Goal: Task Accomplishment & Management: Use online tool/utility

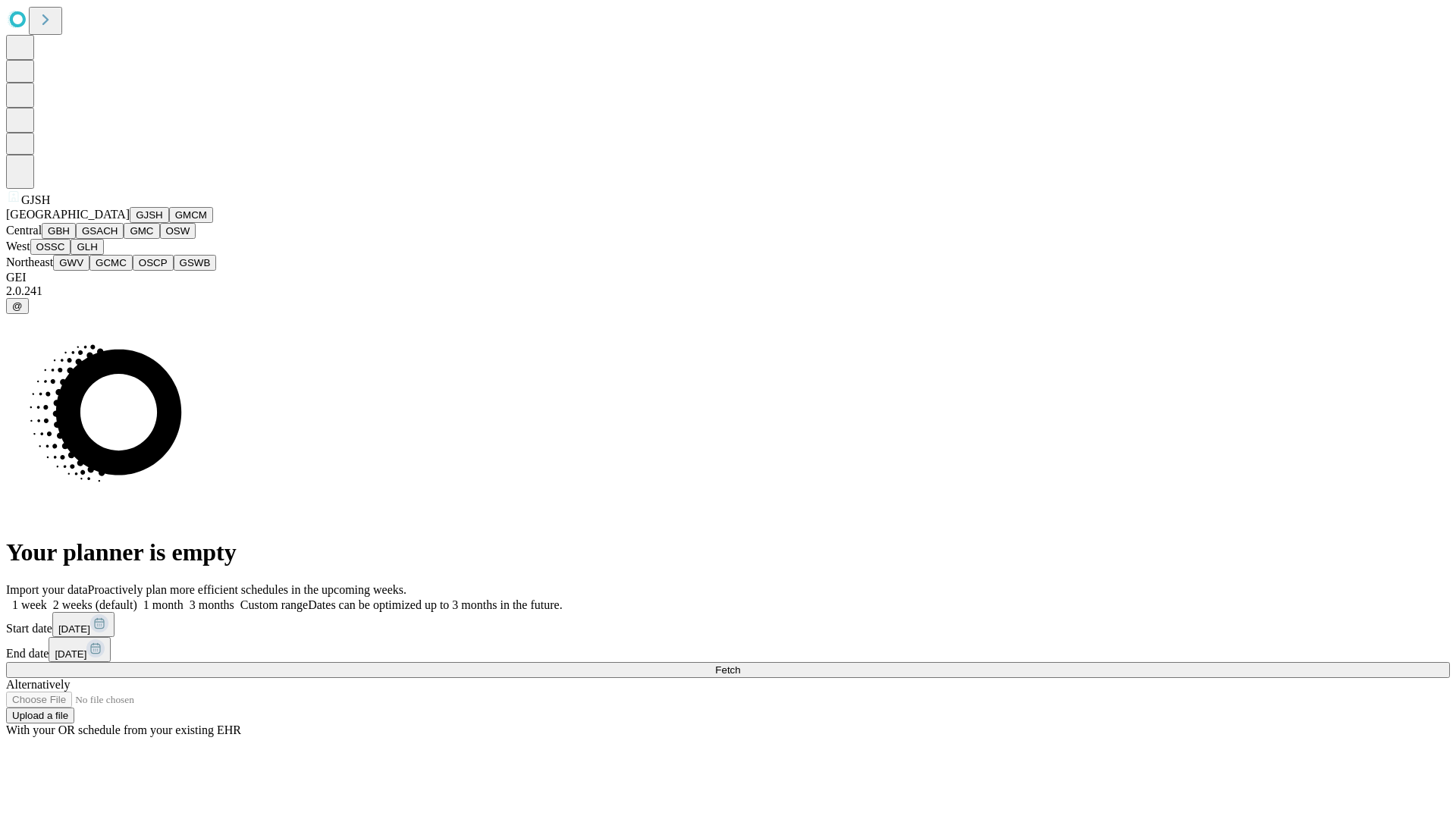
click at [129, 223] on button "GJSH" at bounding box center [149, 214] width 40 height 16
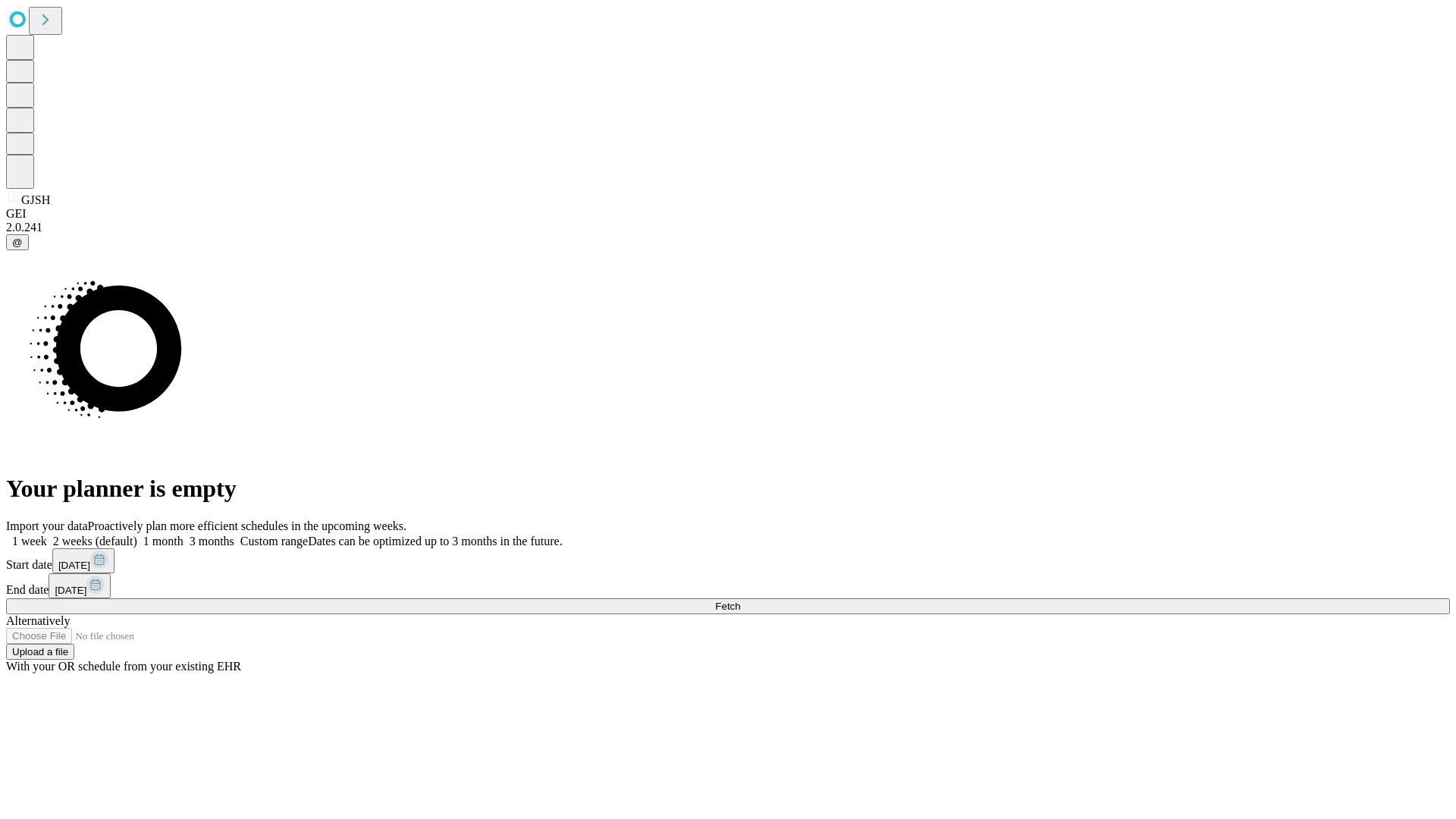
click at [183, 535] on label "1 month" at bounding box center [160, 541] width 46 height 13
click at [740, 601] on span "Fetch" at bounding box center [727, 606] width 25 height 11
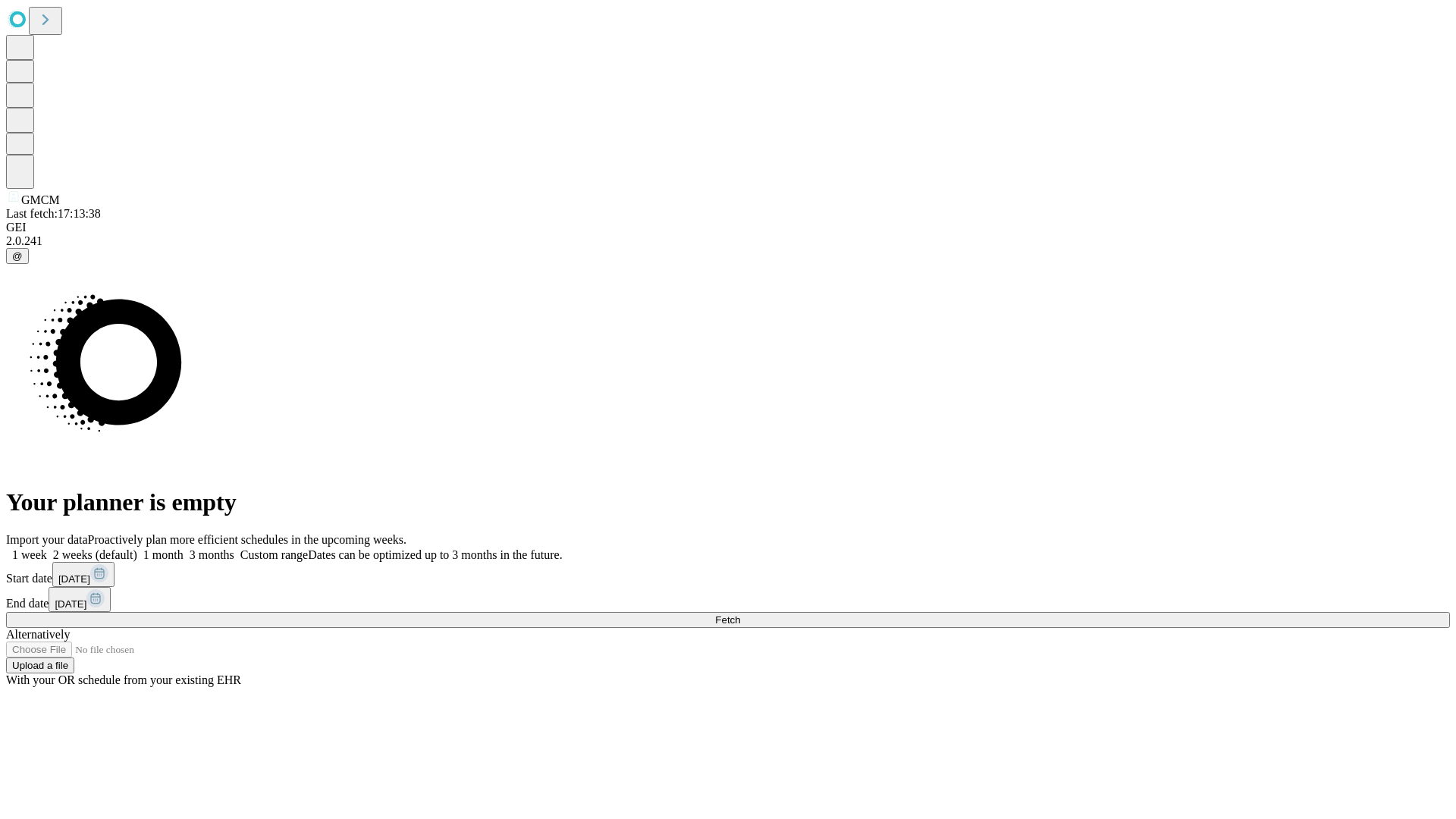
click at [183, 549] on label "1 month" at bounding box center [160, 555] width 46 height 13
click at [740, 615] on span "Fetch" at bounding box center [727, 621] width 25 height 11
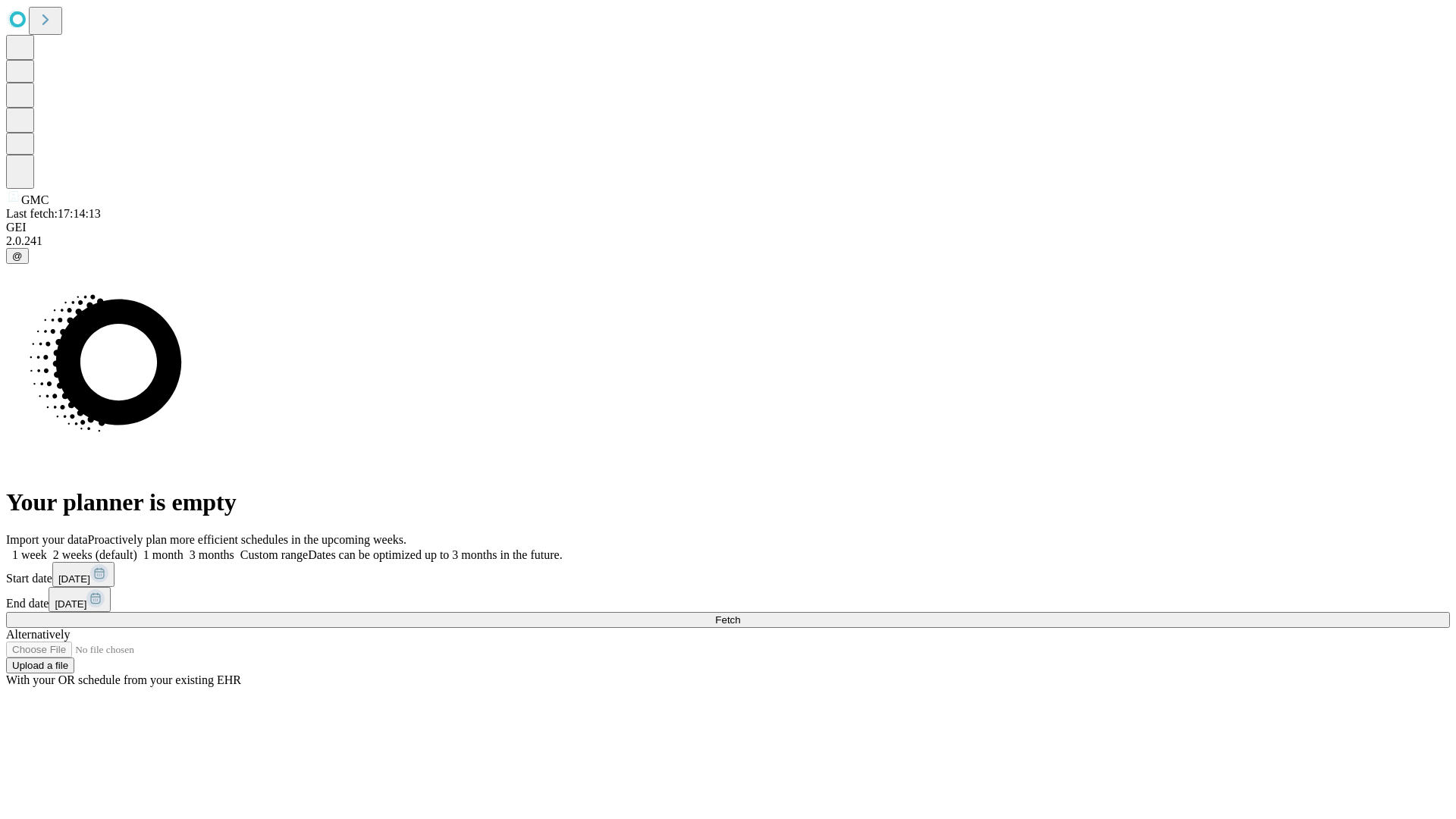
click at [183, 549] on label "1 month" at bounding box center [160, 555] width 46 height 13
click at [740, 615] on span "Fetch" at bounding box center [727, 621] width 25 height 11
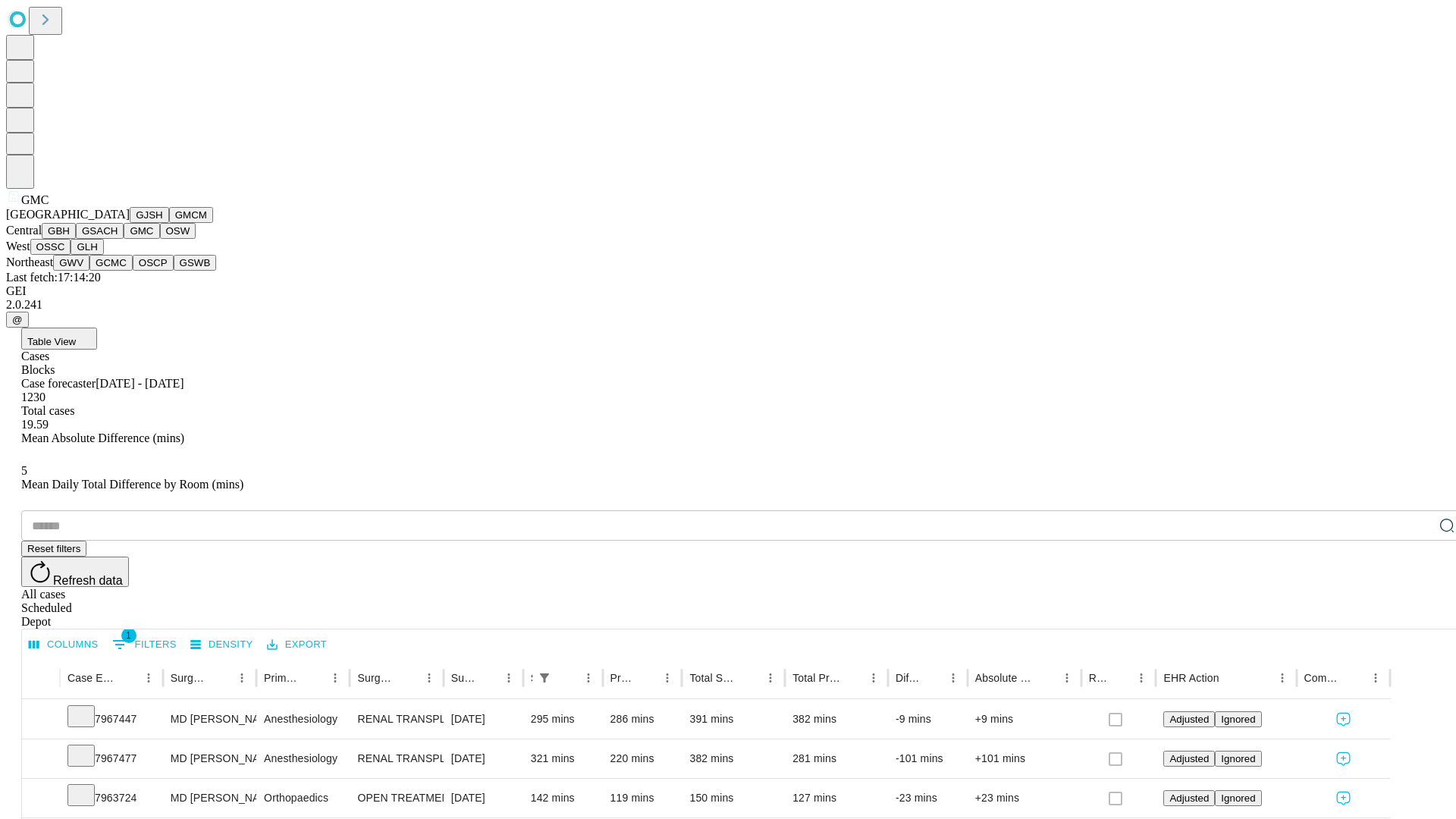
click at [160, 239] on button "OSW" at bounding box center [178, 230] width 37 height 16
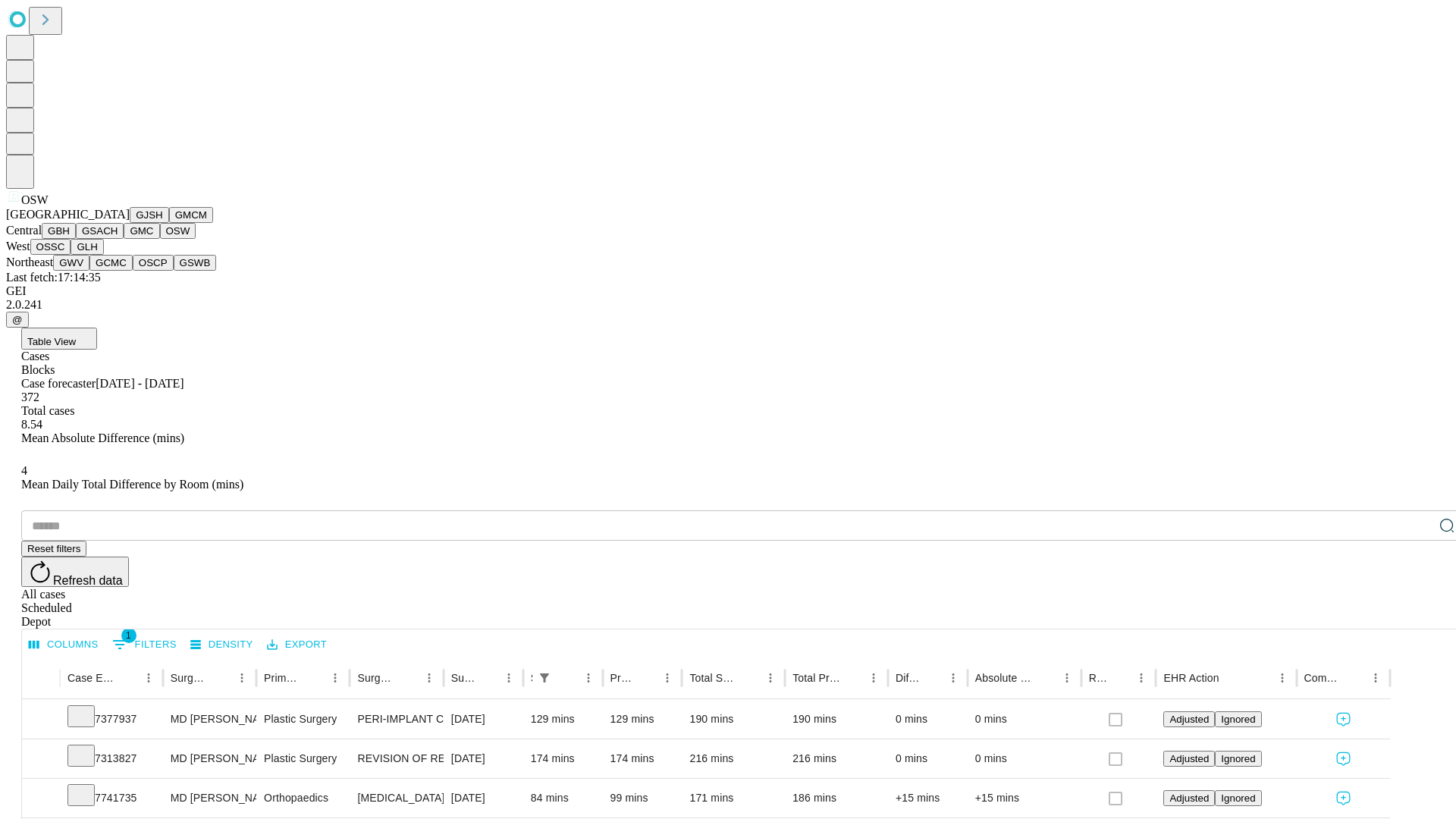
click at [71, 255] on button "OSSC" at bounding box center [50, 247] width 41 height 16
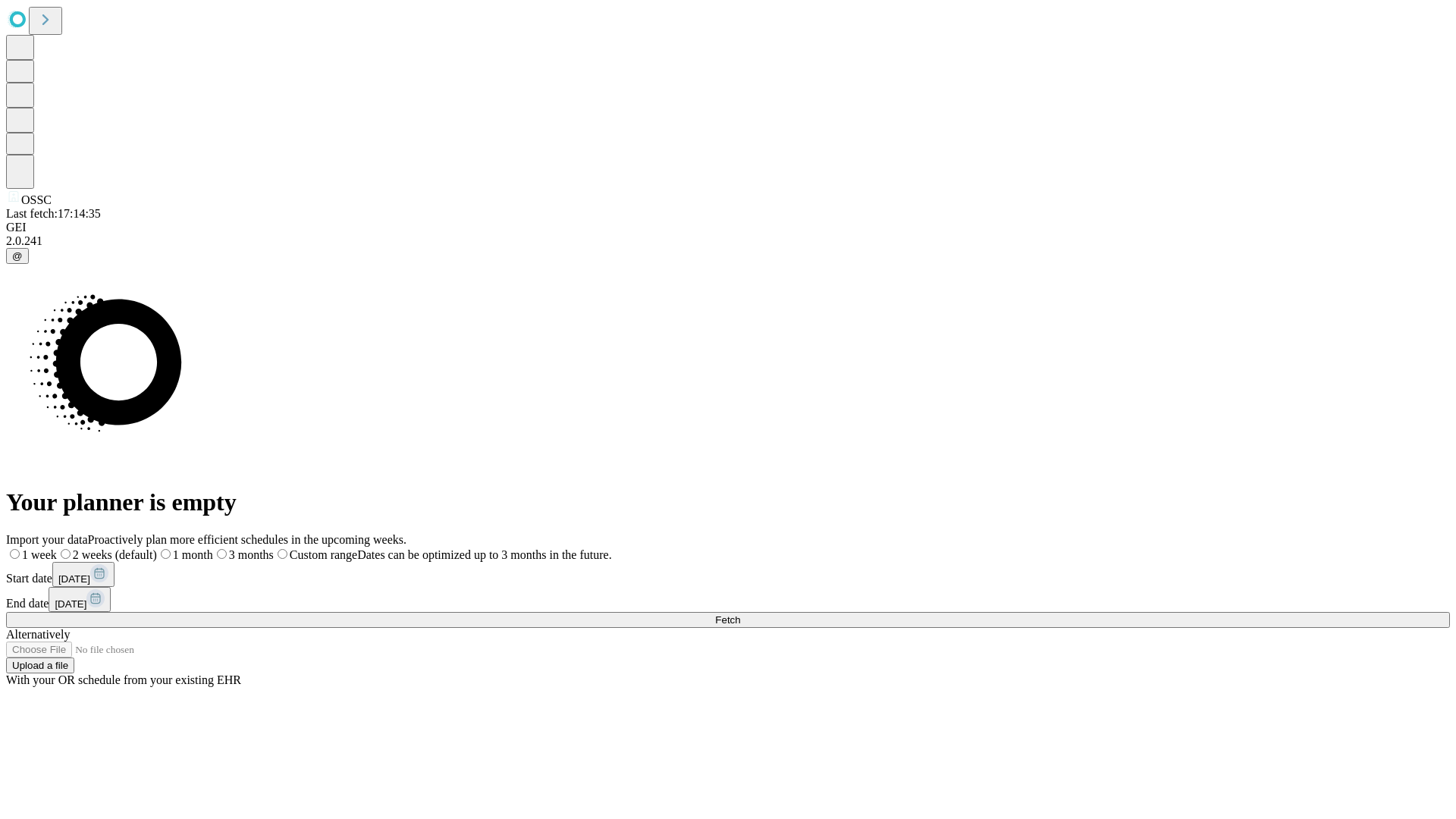
click at [213, 549] on label "1 month" at bounding box center [184, 555] width 56 height 13
click at [740, 615] on span "Fetch" at bounding box center [727, 621] width 25 height 11
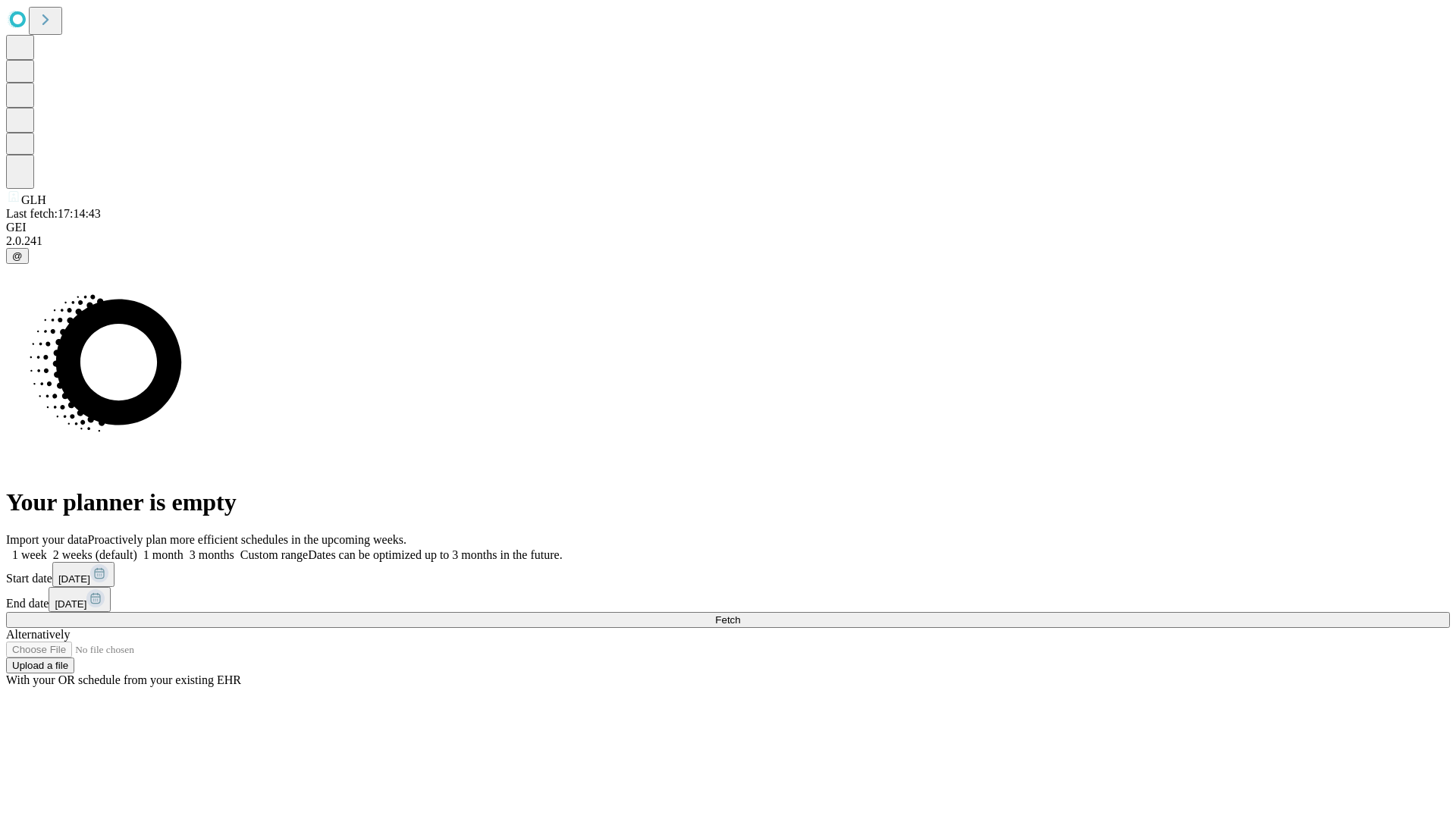
click at [740, 615] on span "Fetch" at bounding box center [727, 621] width 25 height 11
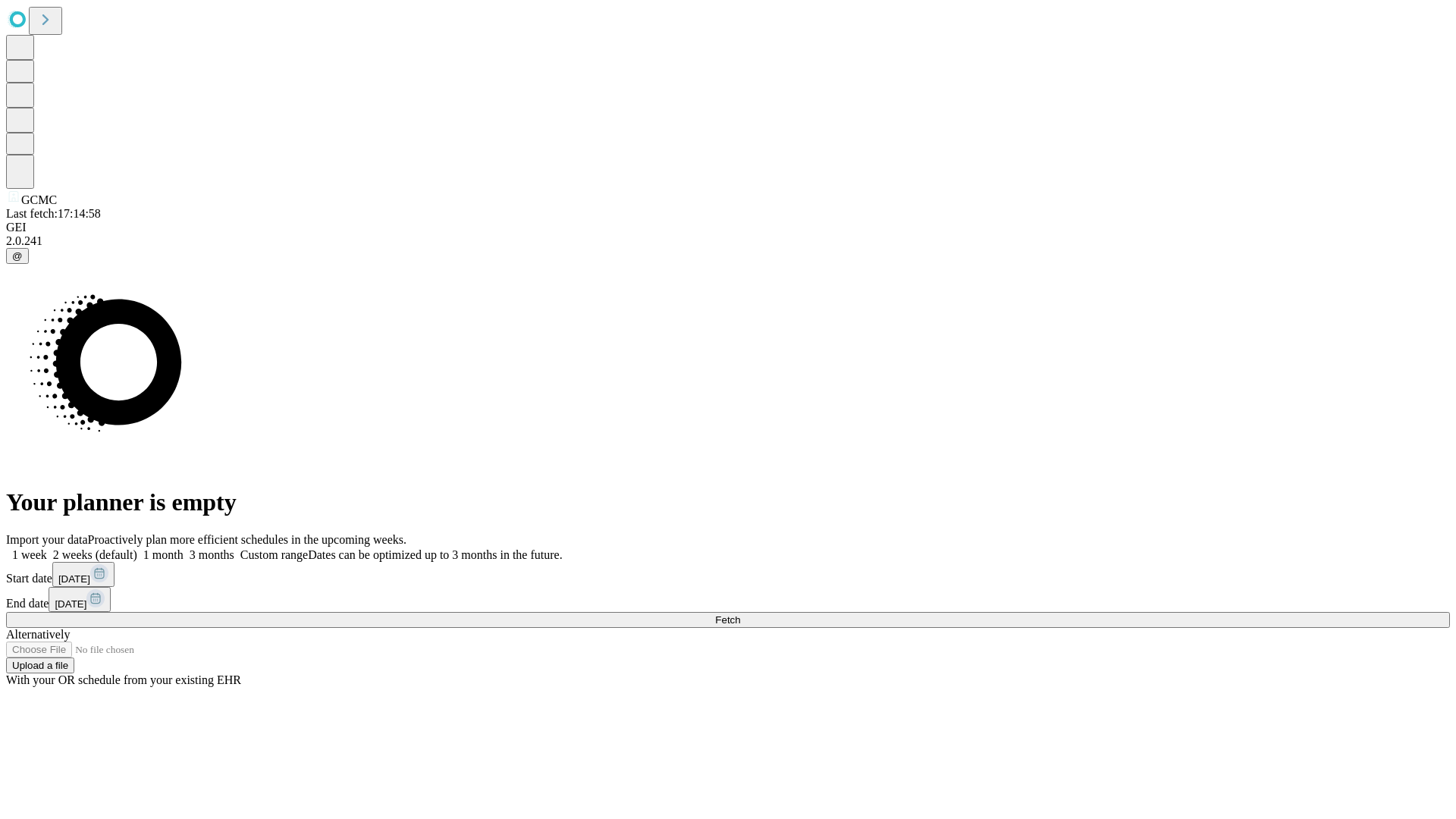
click at [183, 549] on label "1 month" at bounding box center [160, 555] width 46 height 13
click at [740, 615] on span "Fetch" at bounding box center [727, 621] width 25 height 11
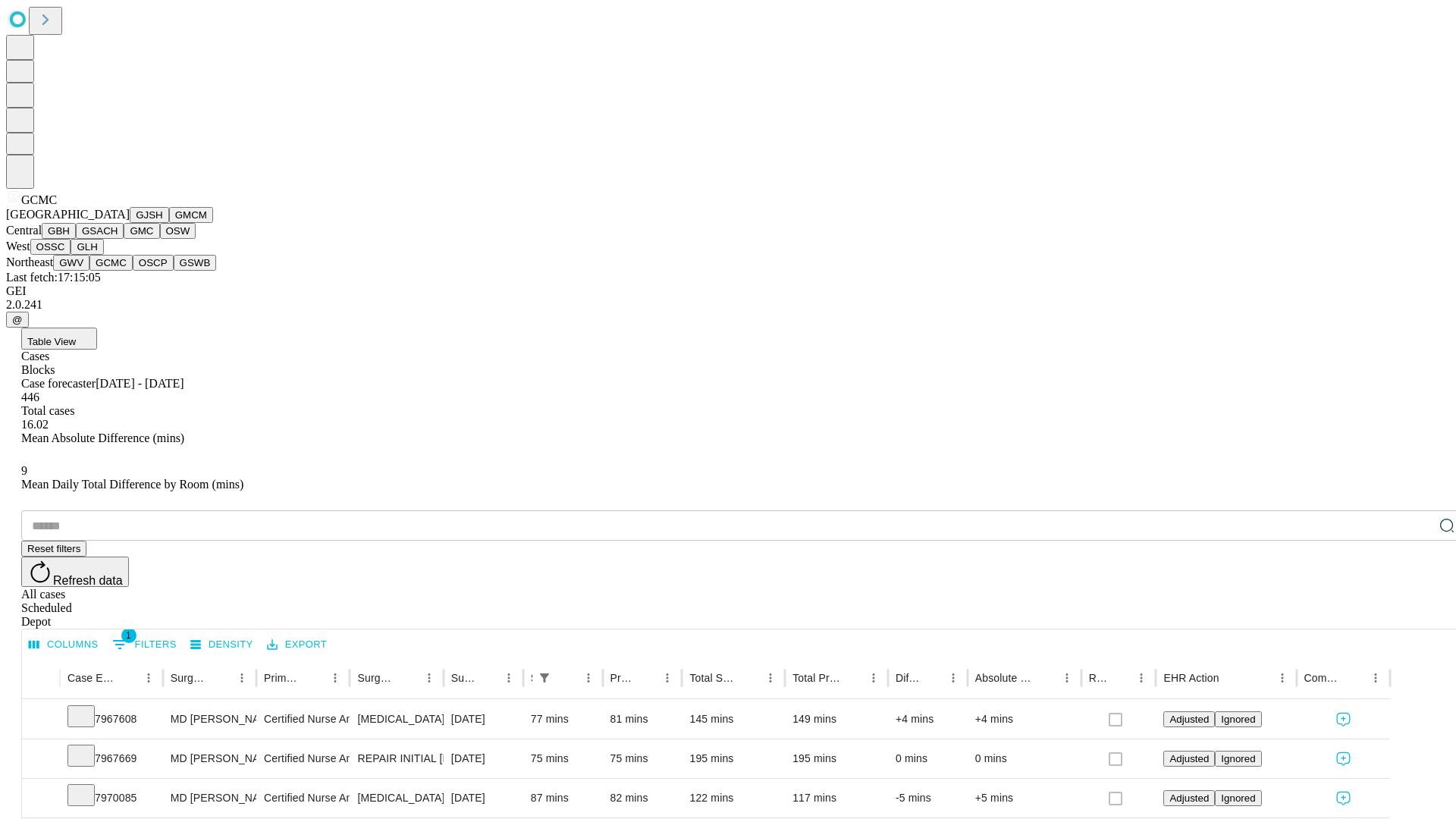
click at [133, 271] on button "OSCP" at bounding box center [153, 263] width 41 height 16
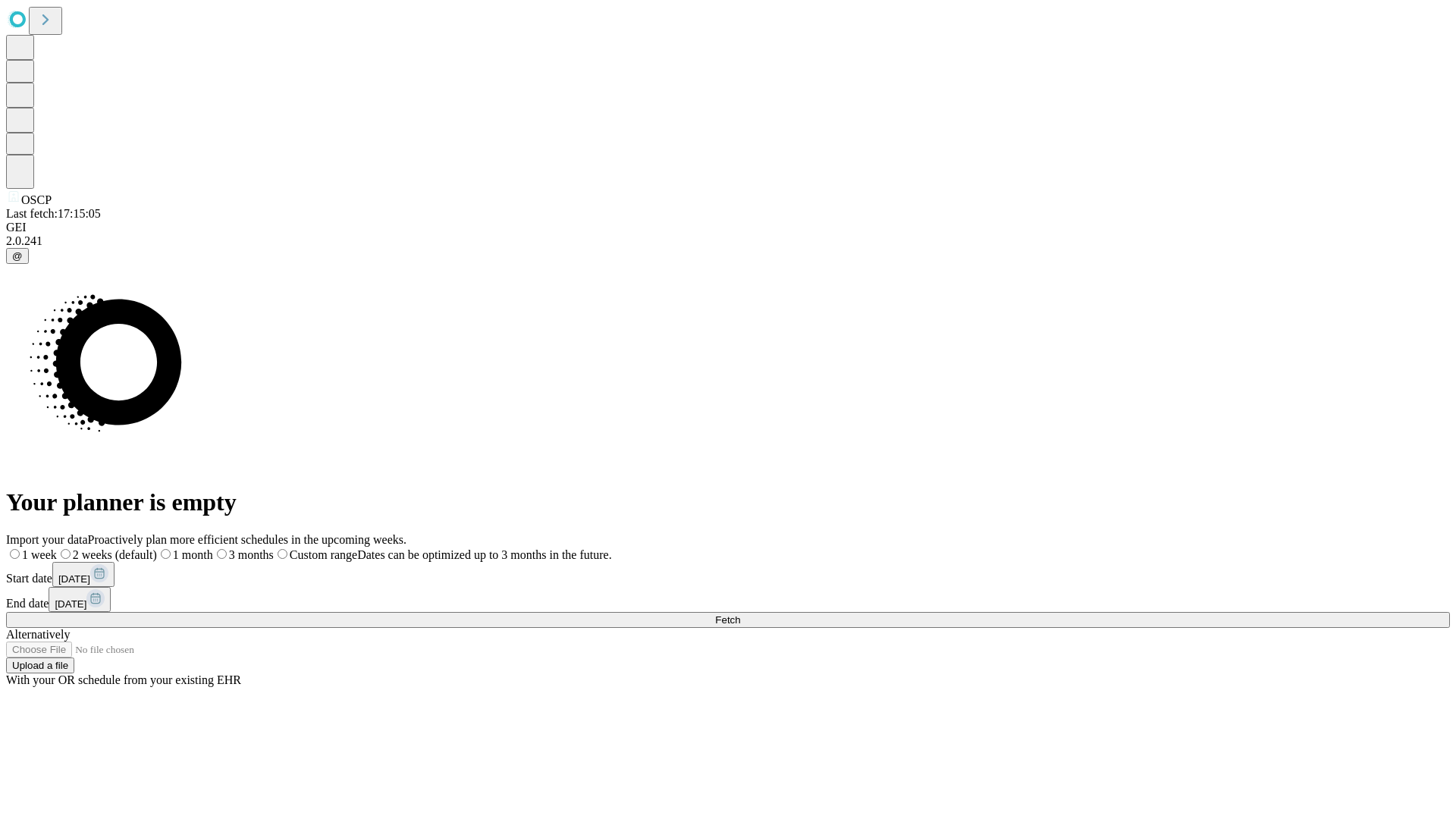
click at [740, 615] on span "Fetch" at bounding box center [727, 621] width 25 height 11
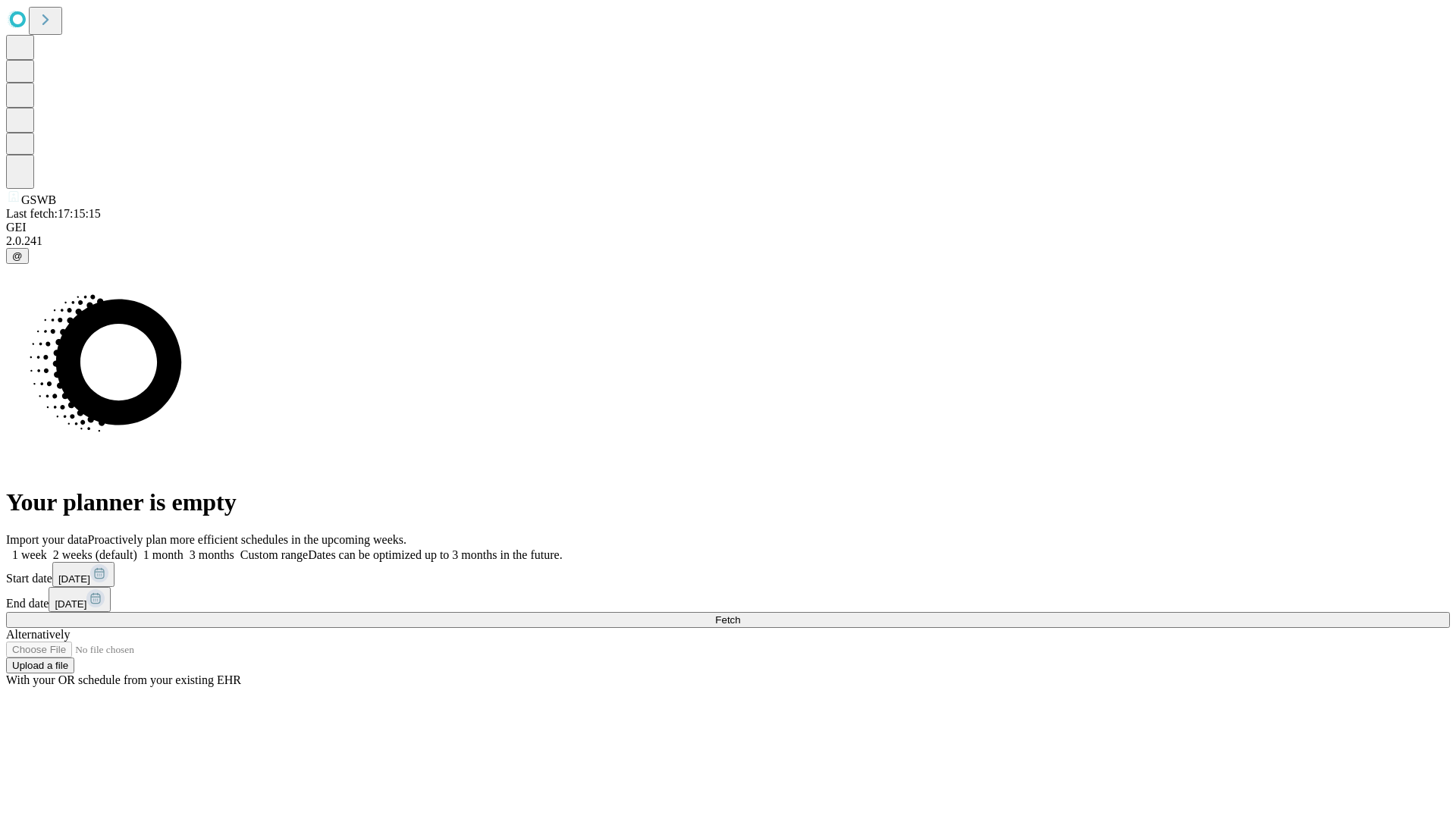
click at [183, 549] on label "1 month" at bounding box center [160, 555] width 46 height 13
click at [740, 615] on span "Fetch" at bounding box center [727, 621] width 25 height 11
